Goal: Task Accomplishment & Management: Manage account settings

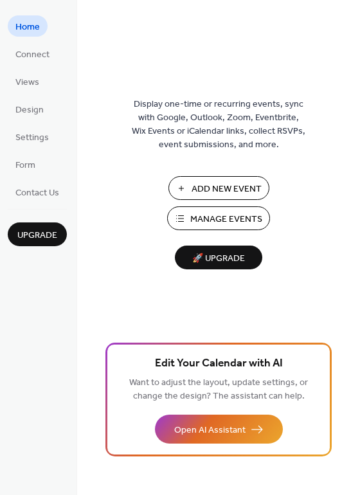
click at [213, 214] on span "Manage Events" at bounding box center [226, 220] width 72 height 14
click at [213, 219] on span "Manage Events" at bounding box center [226, 220] width 72 height 14
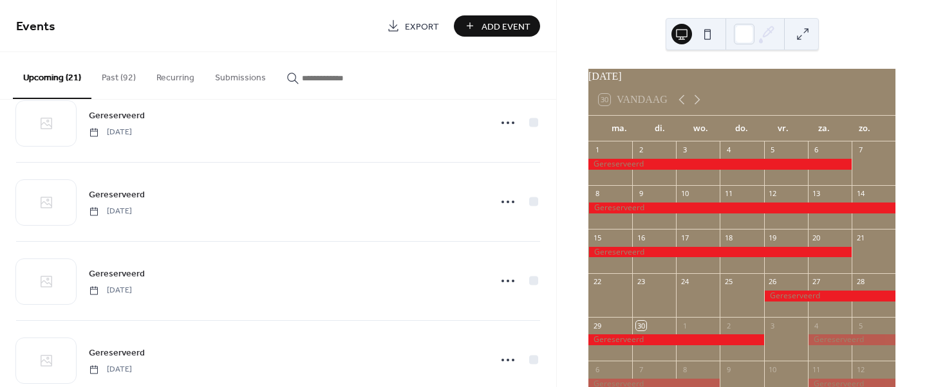
scroll to position [215, 0]
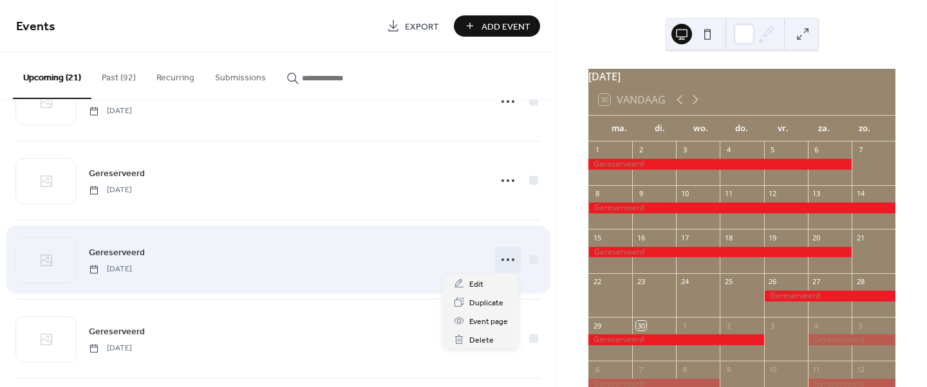
click at [502, 260] on icon at bounding box center [507, 260] width 21 height 21
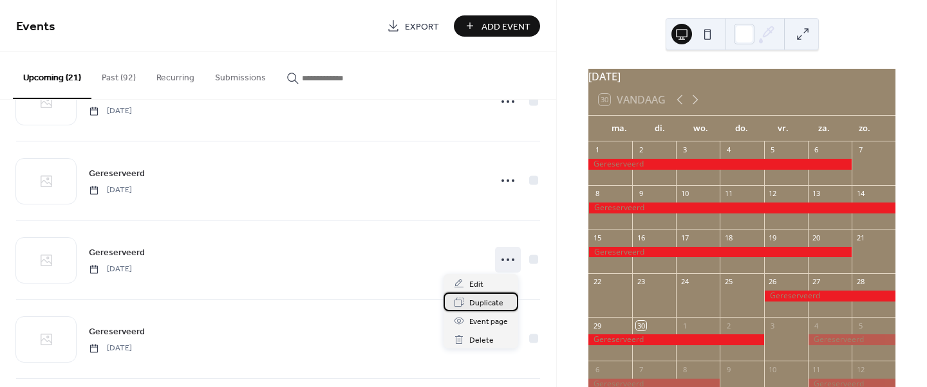
click at [485, 300] on span "Duplicate" at bounding box center [486, 304] width 34 height 14
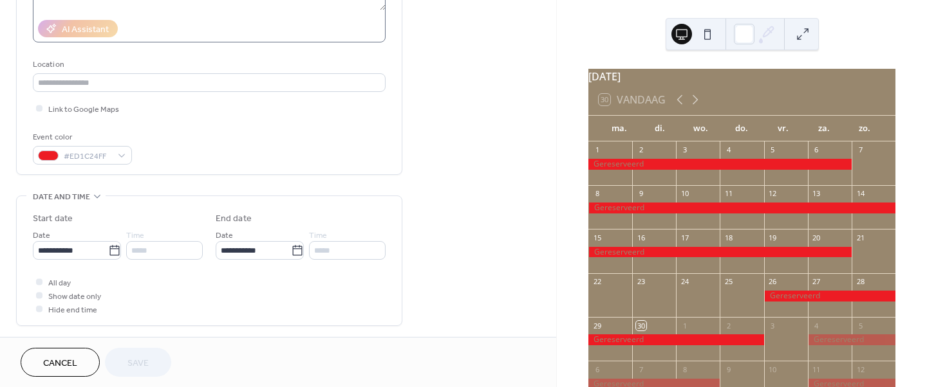
scroll to position [241, 0]
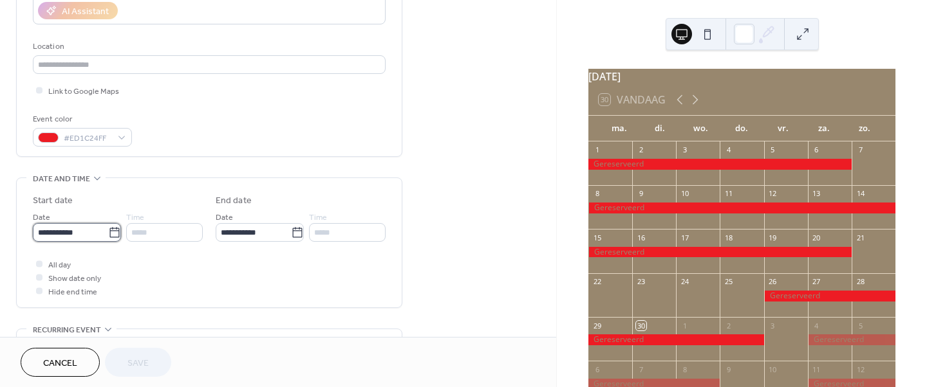
click at [74, 234] on input "**********" at bounding box center [70, 232] width 75 height 19
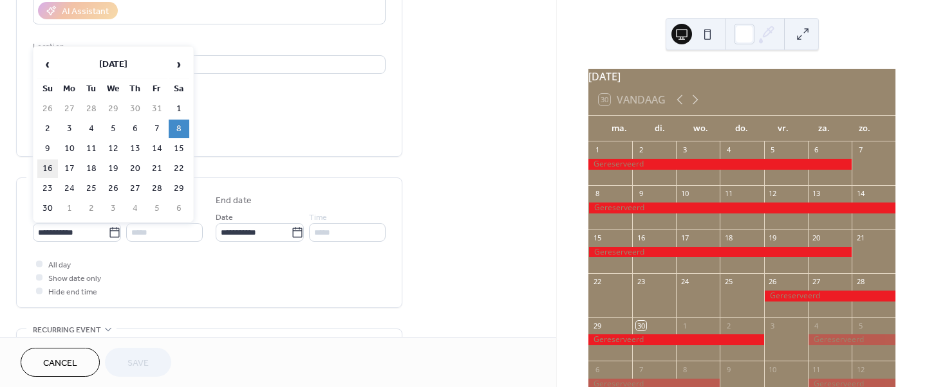
click at [47, 167] on td "16" at bounding box center [47, 169] width 21 height 19
type input "**********"
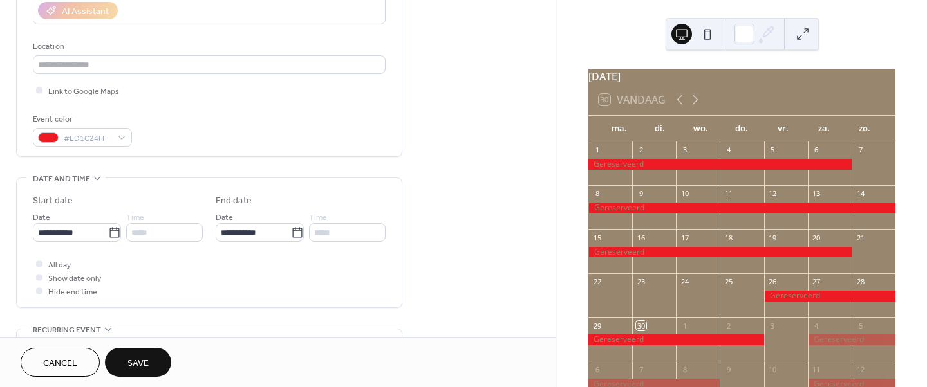
click at [145, 357] on span "Save" at bounding box center [137, 364] width 21 height 14
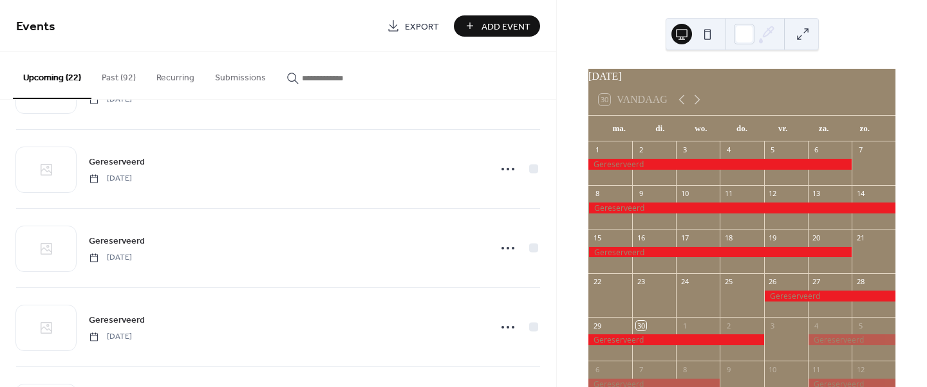
scroll to position [245, 0]
